Goal: Find contact information: Find contact information

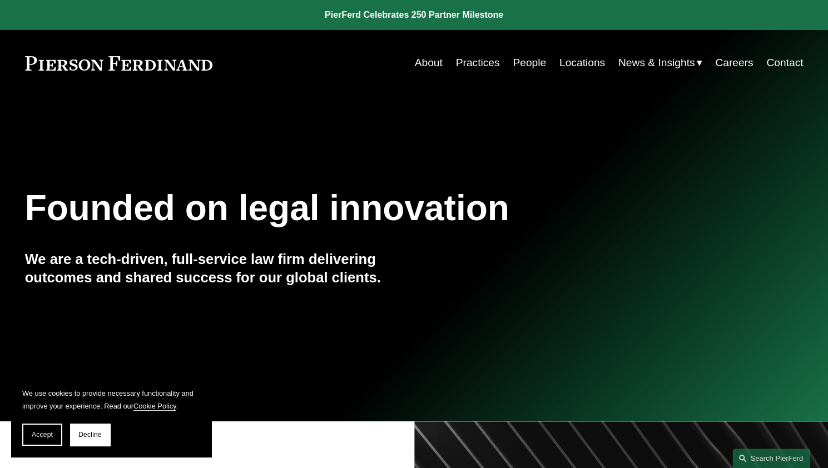
click at [572, 61] on link "Locations" at bounding box center [582, 62] width 46 height 21
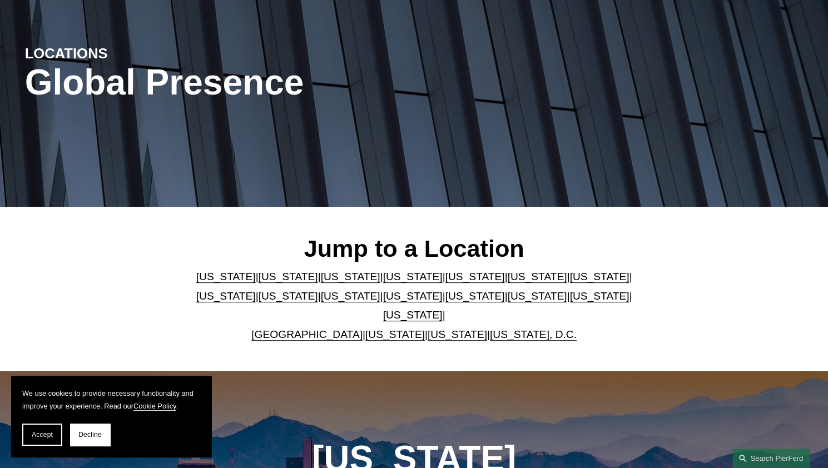
scroll to position [167, 0]
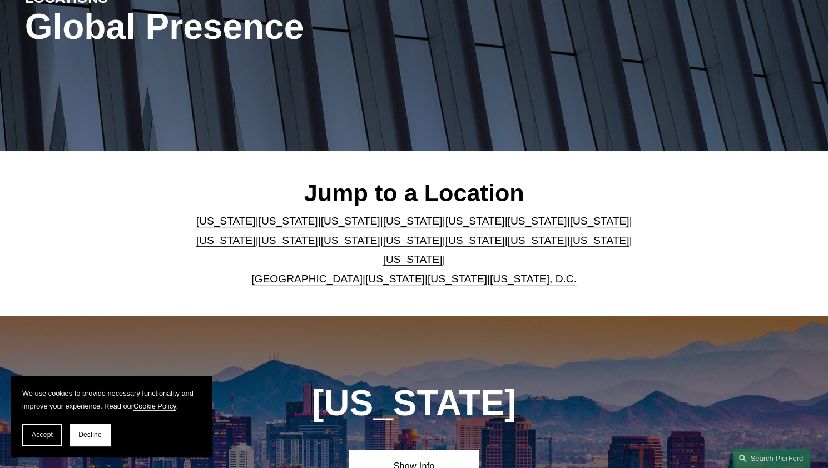
click at [321, 245] on link "[US_STATE]" at bounding box center [350, 241] width 59 height 12
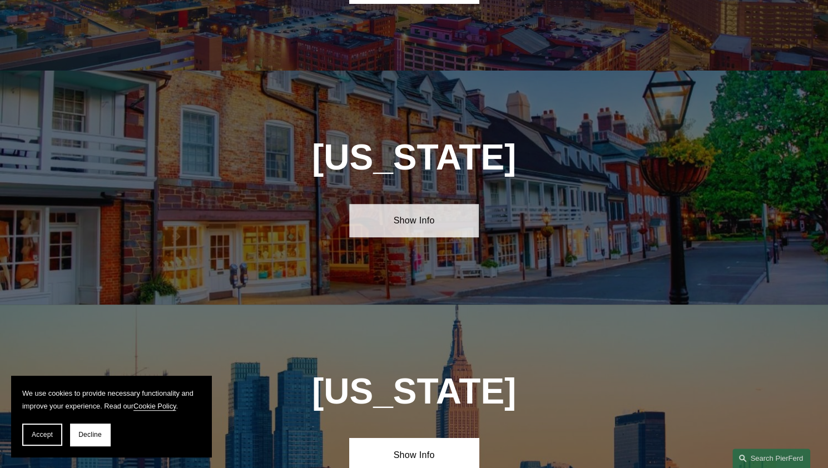
click at [396, 204] on link "Show Info" at bounding box center [414, 220] width 130 height 33
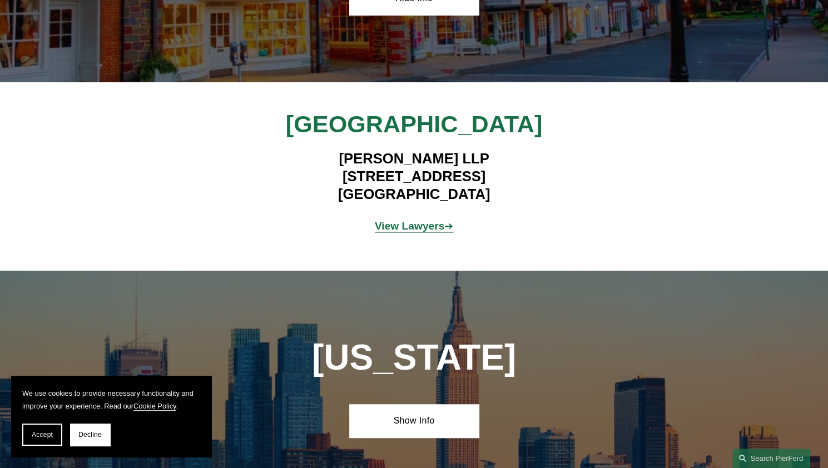
scroll to position [2859, 0]
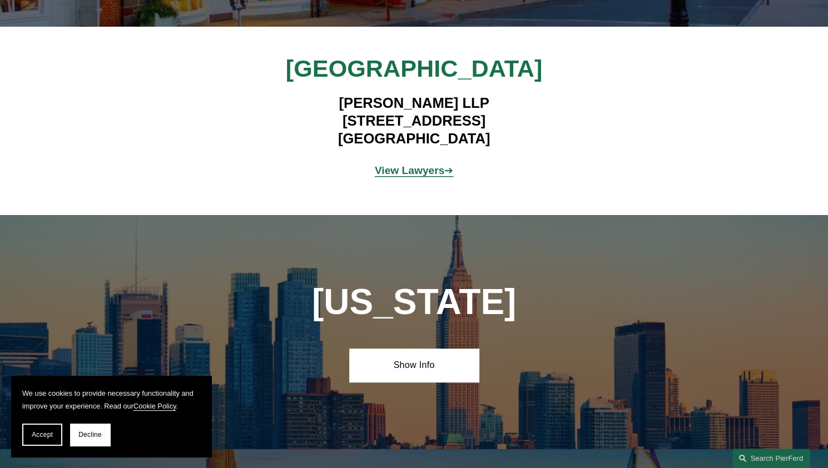
click at [399, 165] on strong "View Lawyers" at bounding box center [410, 171] width 70 height 12
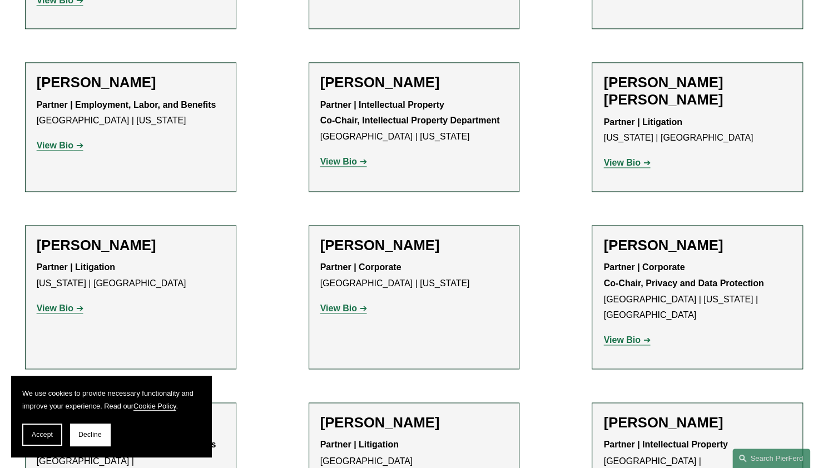
scroll to position [667, 0]
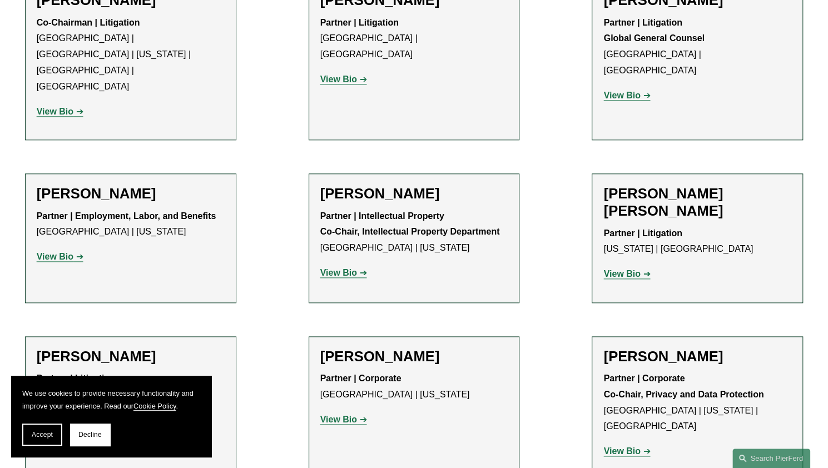
click at [58, 252] on strong "View Bio" at bounding box center [55, 256] width 37 height 9
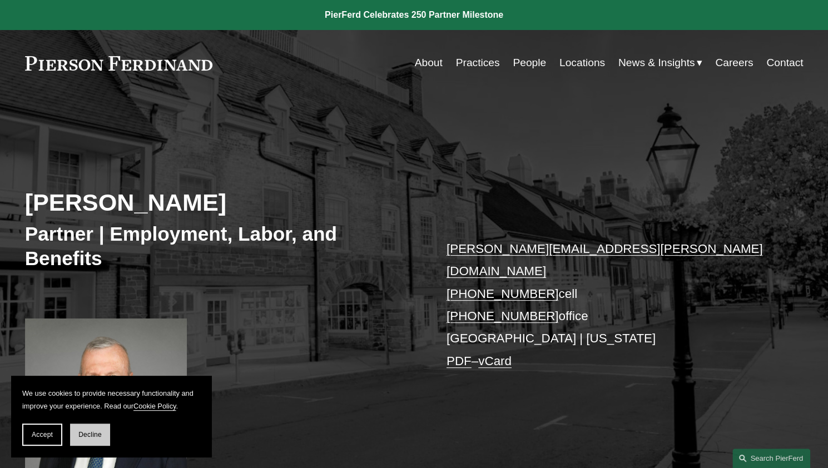
click at [78, 436] on span "Decline" at bounding box center [89, 435] width 23 height 8
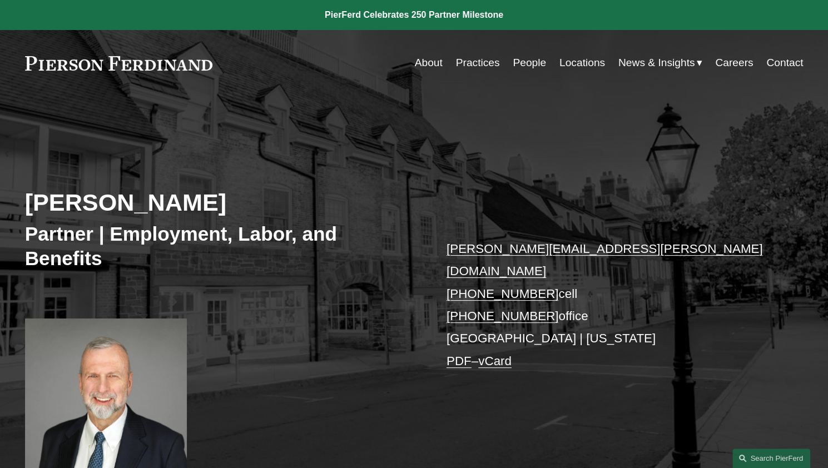
scroll to position [111, 0]
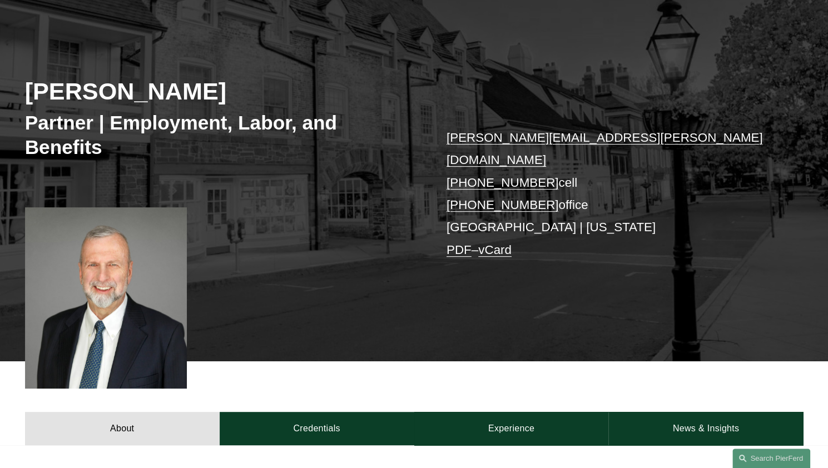
click at [506, 243] on link "vCard" at bounding box center [494, 250] width 33 height 14
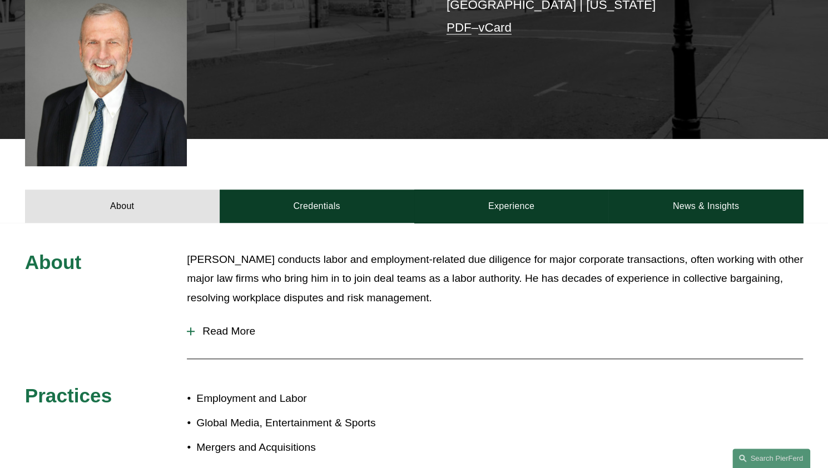
scroll to position [445, 0]
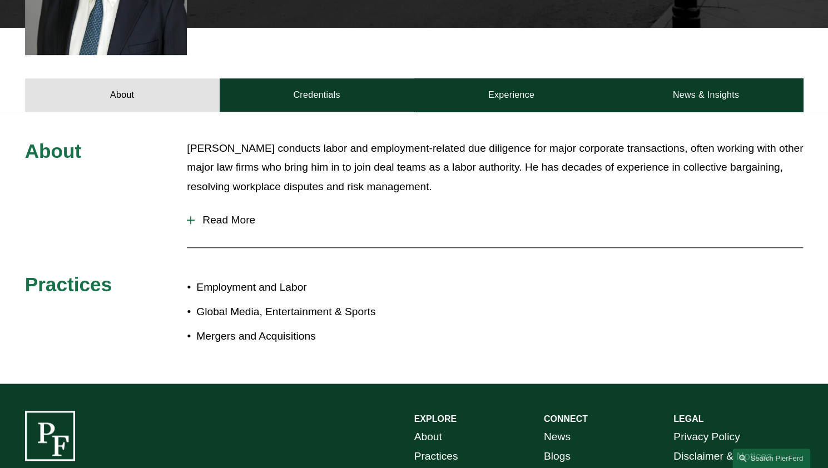
click at [191, 216] on div at bounding box center [190, 220] width 1 height 8
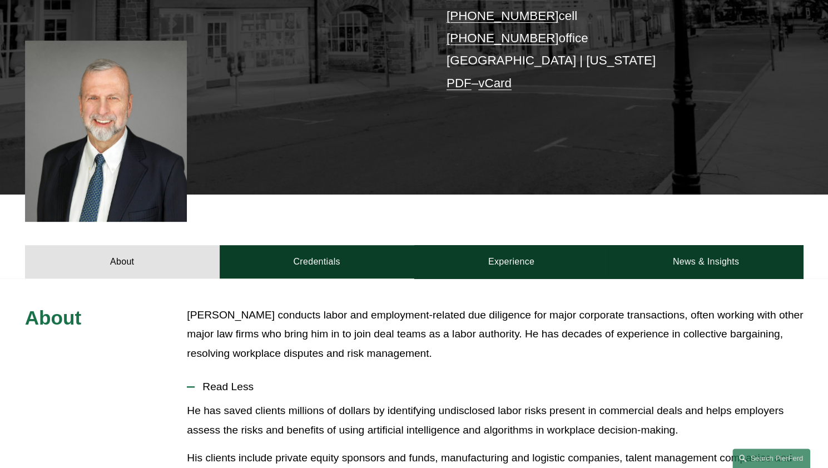
scroll to position [222, 0]
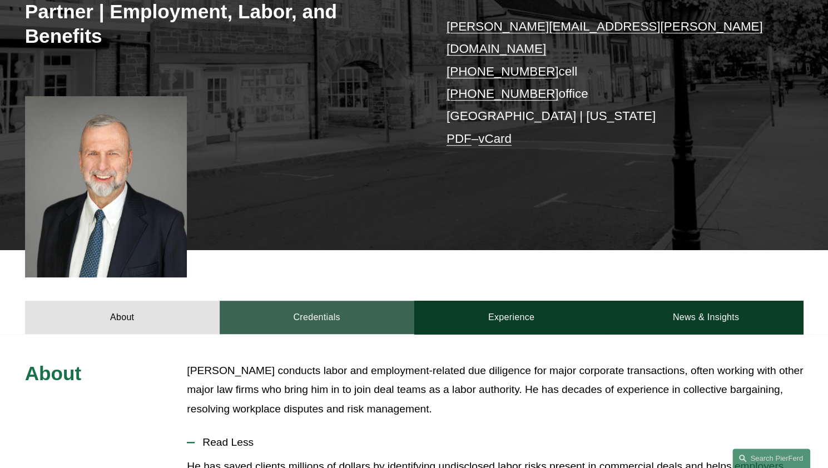
click at [310, 304] on link "Credentials" at bounding box center [317, 317] width 195 height 33
